Goal: Transaction & Acquisition: Purchase product/service

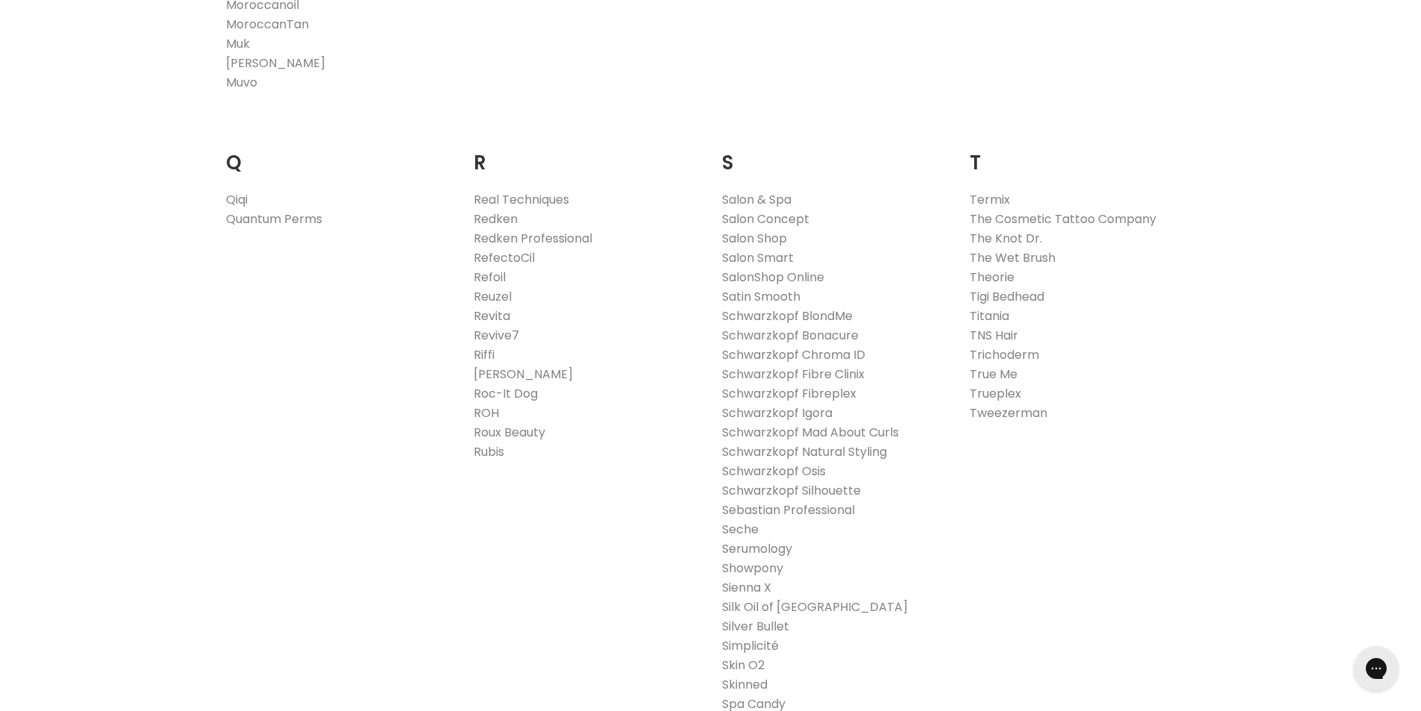
scroll to position [2237, 0]
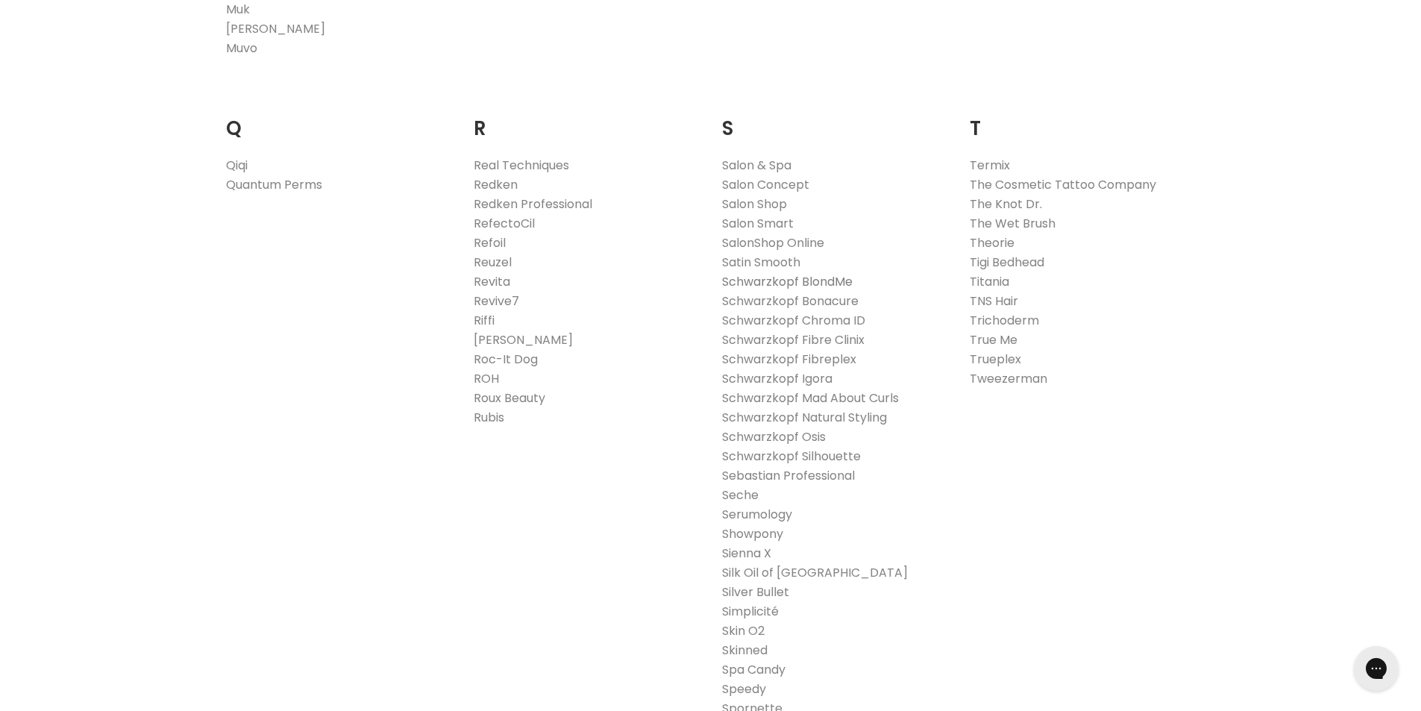
click at [842, 283] on link "Schwarzkopf BlondMe" at bounding box center [787, 281] width 131 height 17
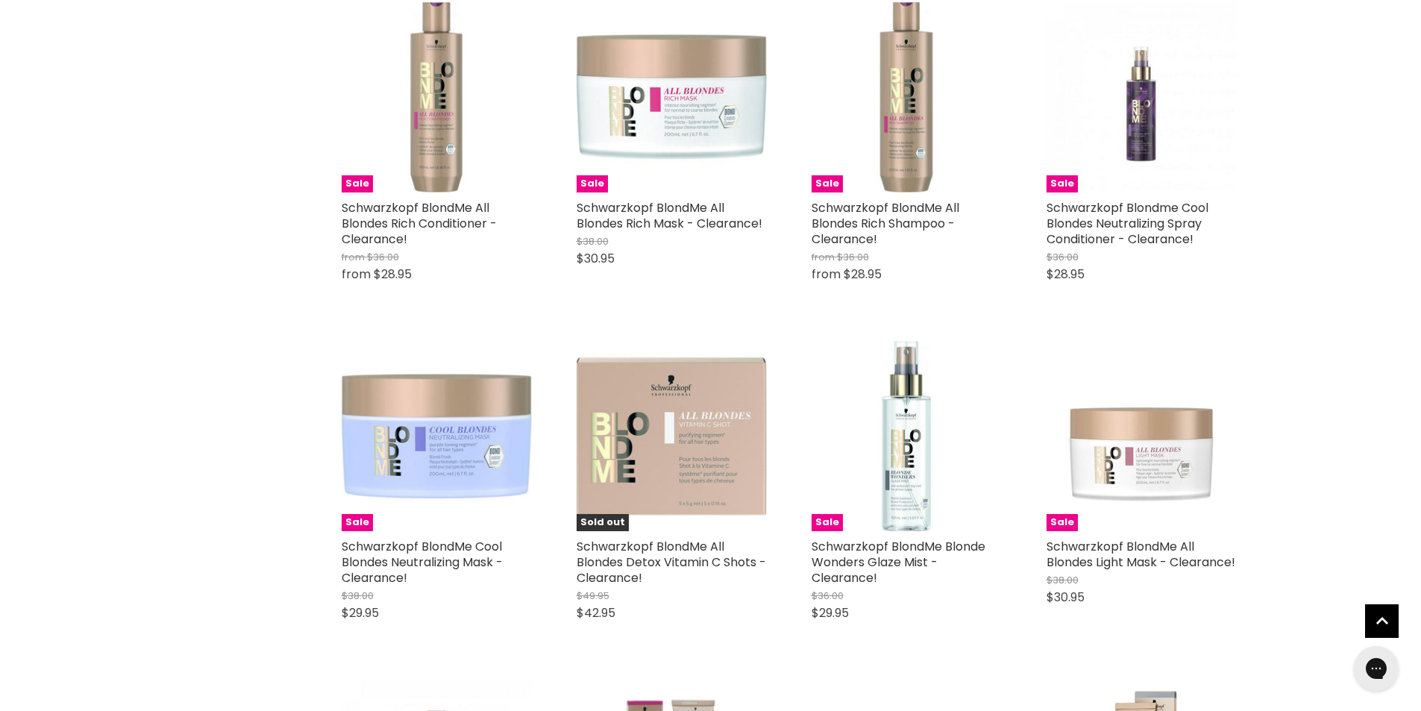
scroll to position [1492, 0]
